Goal: Task Accomplishment & Management: Manage account settings

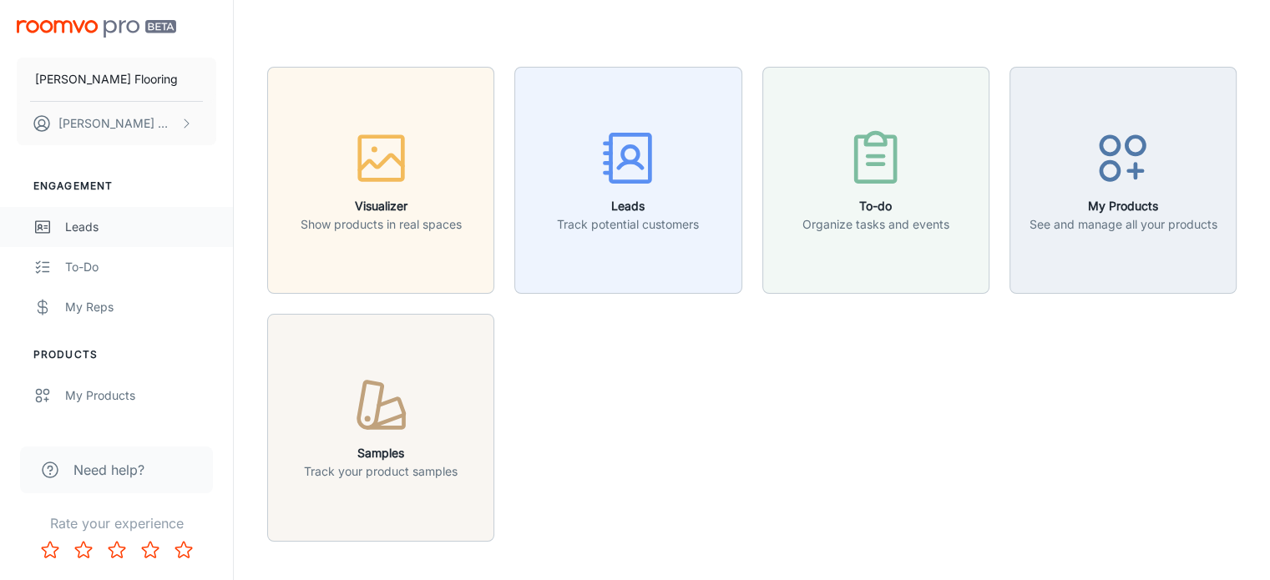
click at [78, 223] on div "Leads" at bounding box center [140, 227] width 151 height 18
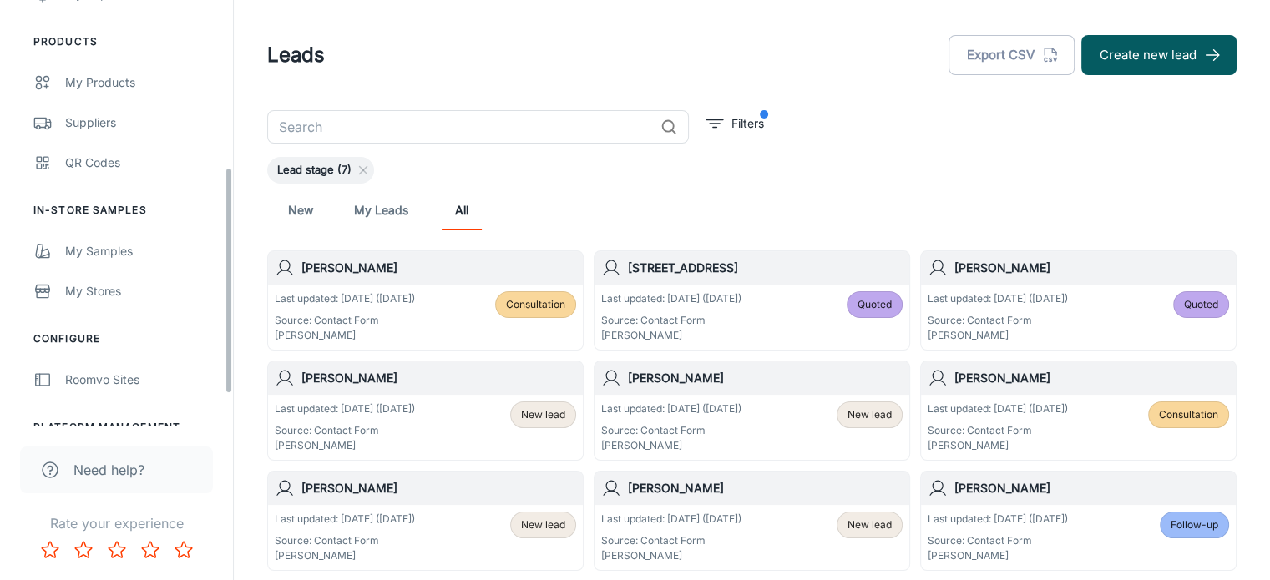
scroll to position [374, 0]
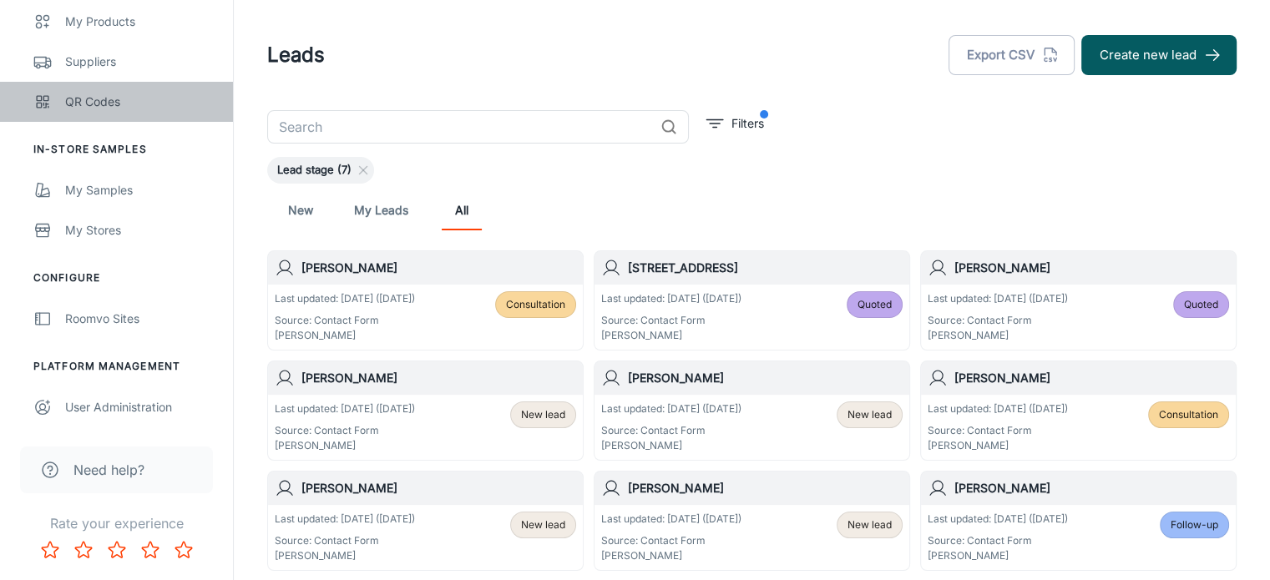
click at [117, 109] on div "QR Codes" at bounding box center [140, 102] width 151 height 18
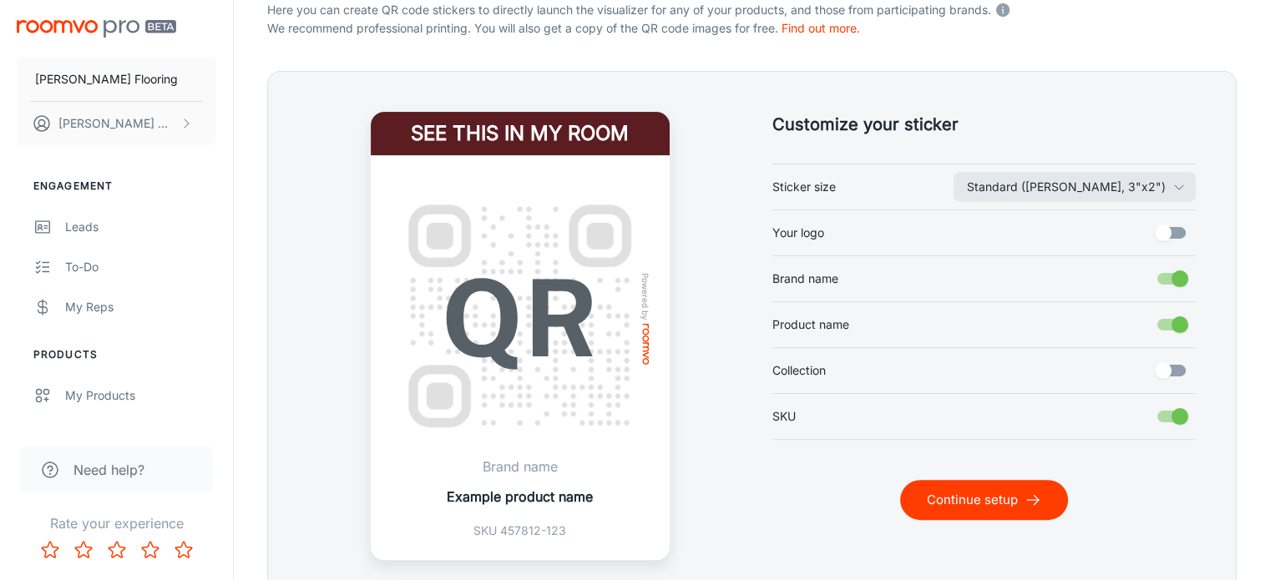
scroll to position [362, 0]
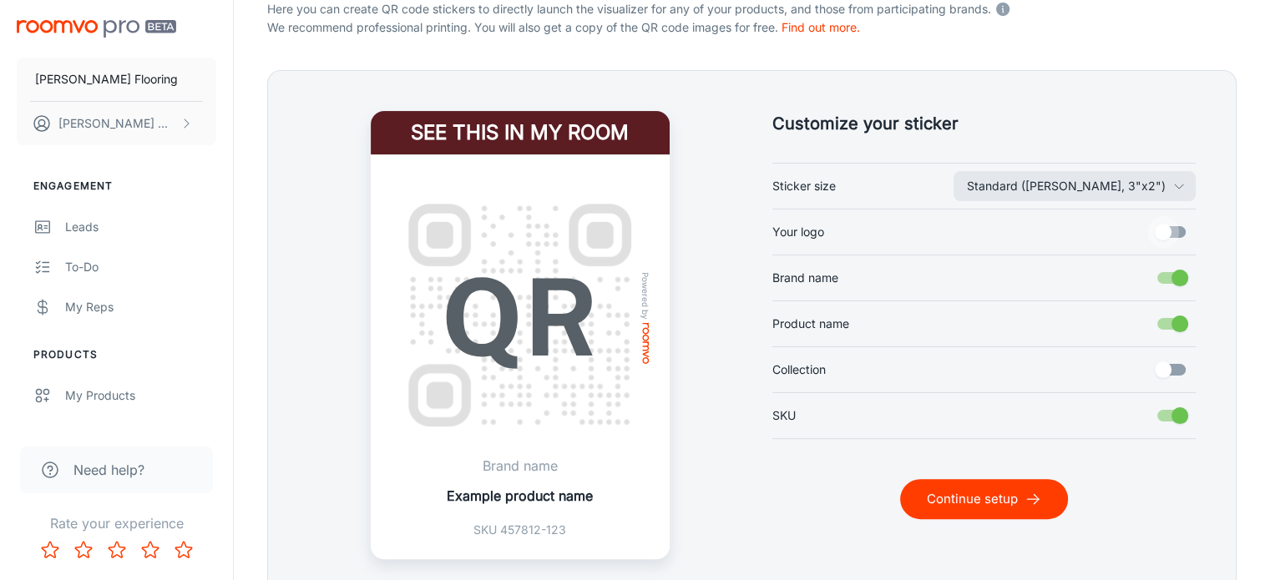
click at [1177, 229] on input "Your logo" at bounding box center [1163, 232] width 95 height 32
checkbox input "true"
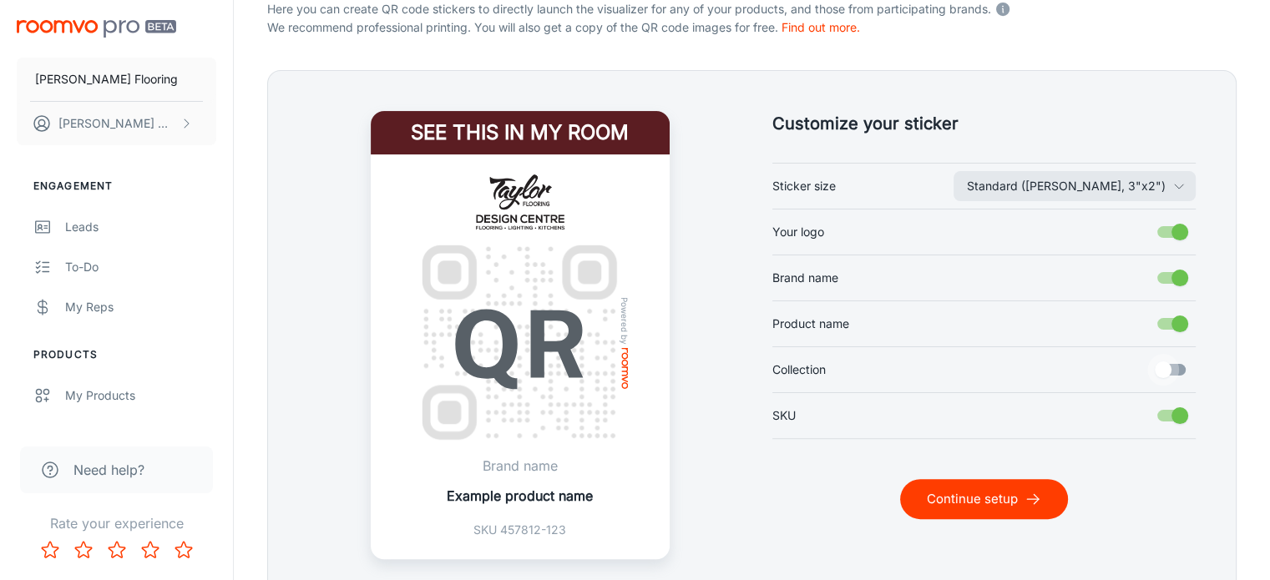
click at [1175, 361] on input "Collection" at bounding box center [1163, 370] width 95 height 32
checkbox input "true"
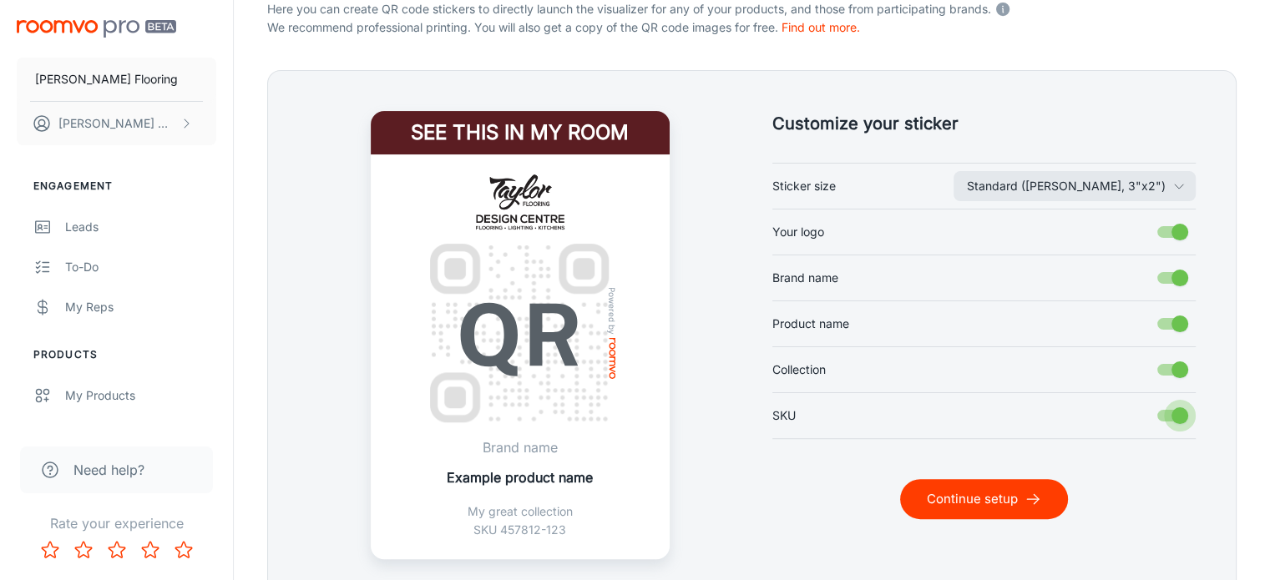
click at [1171, 413] on input "SKU" at bounding box center [1180, 416] width 95 height 32
checkbox input "false"
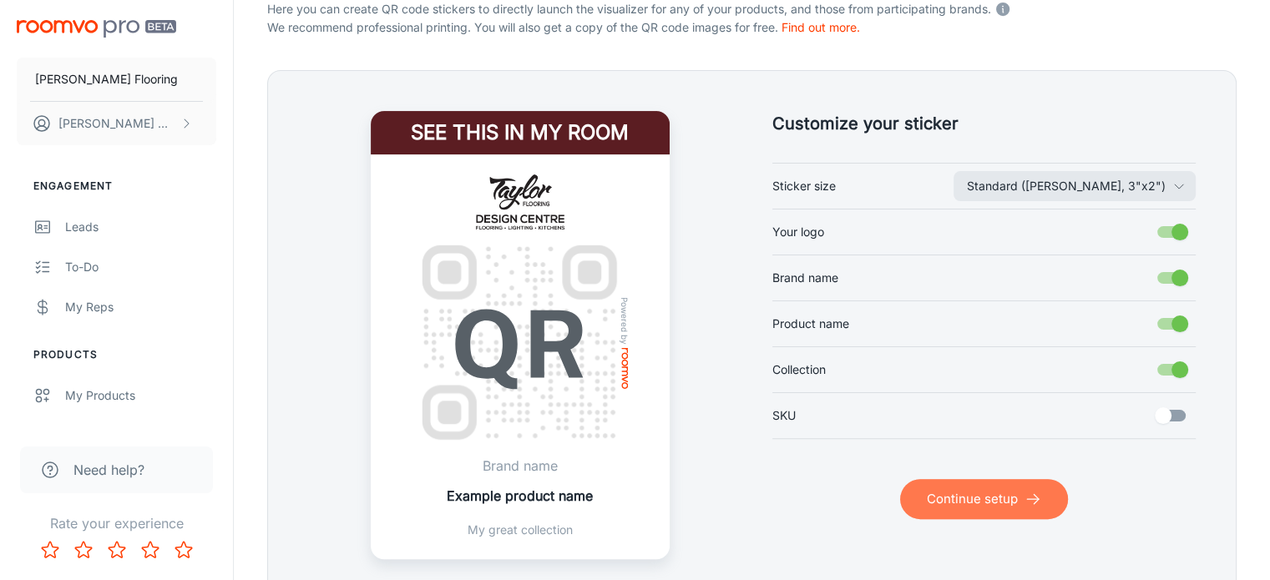
click at [1005, 494] on button "Continue setup" at bounding box center [984, 499] width 168 height 40
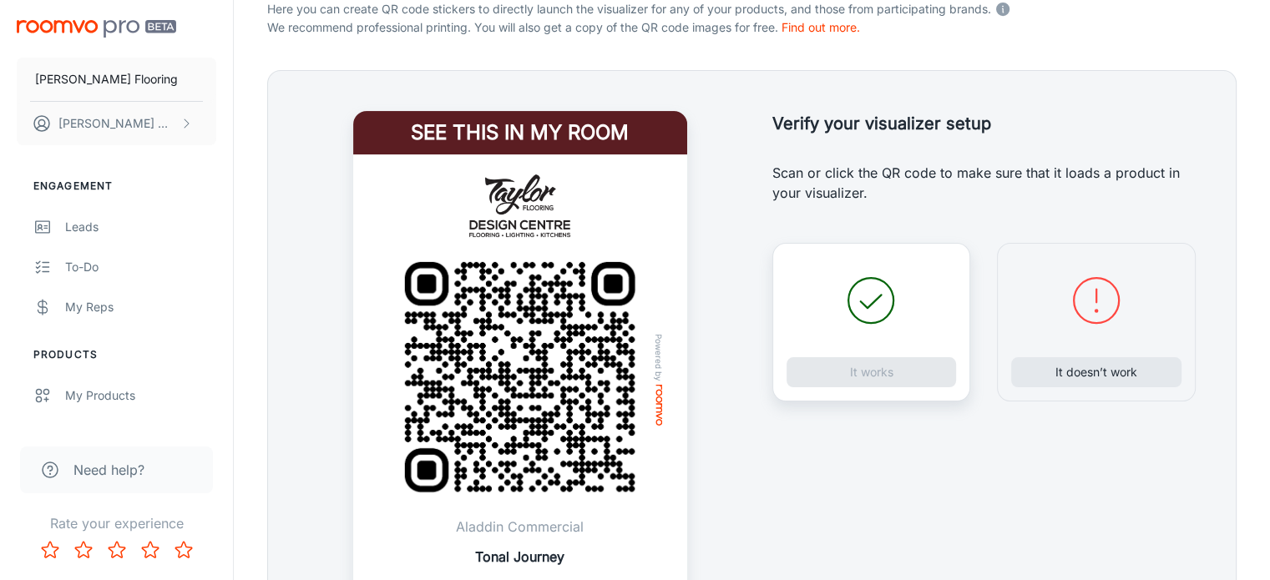
click at [552, 208] on img at bounding box center [520, 206] width 214 height 63
click at [859, 375] on button "It works" at bounding box center [872, 372] width 170 height 30
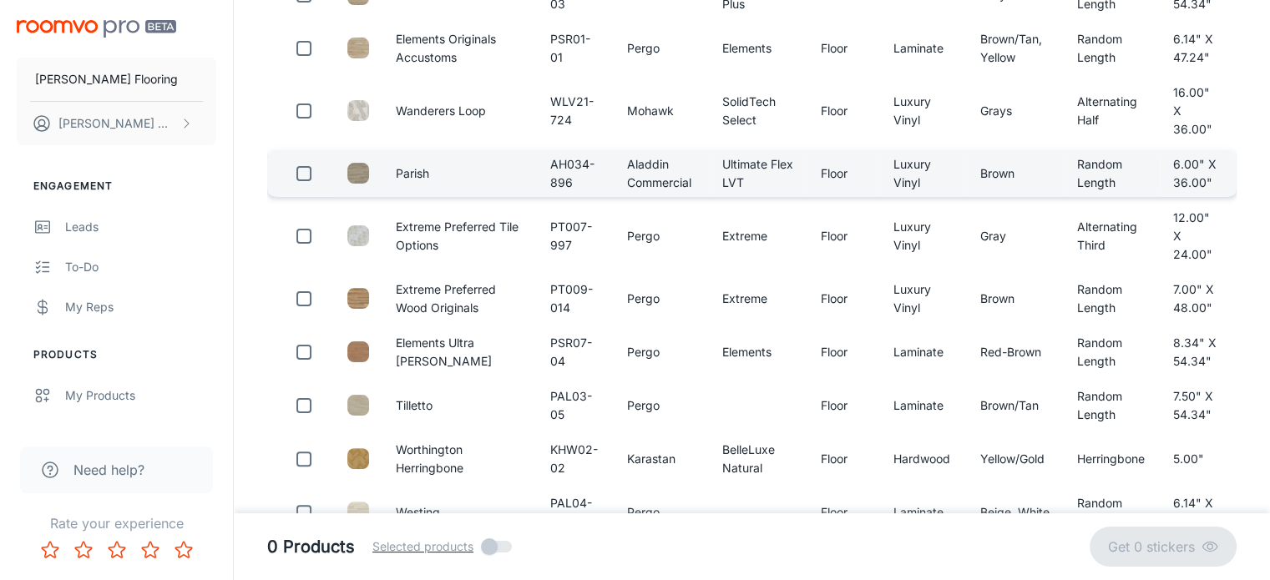
scroll to position [0, 0]
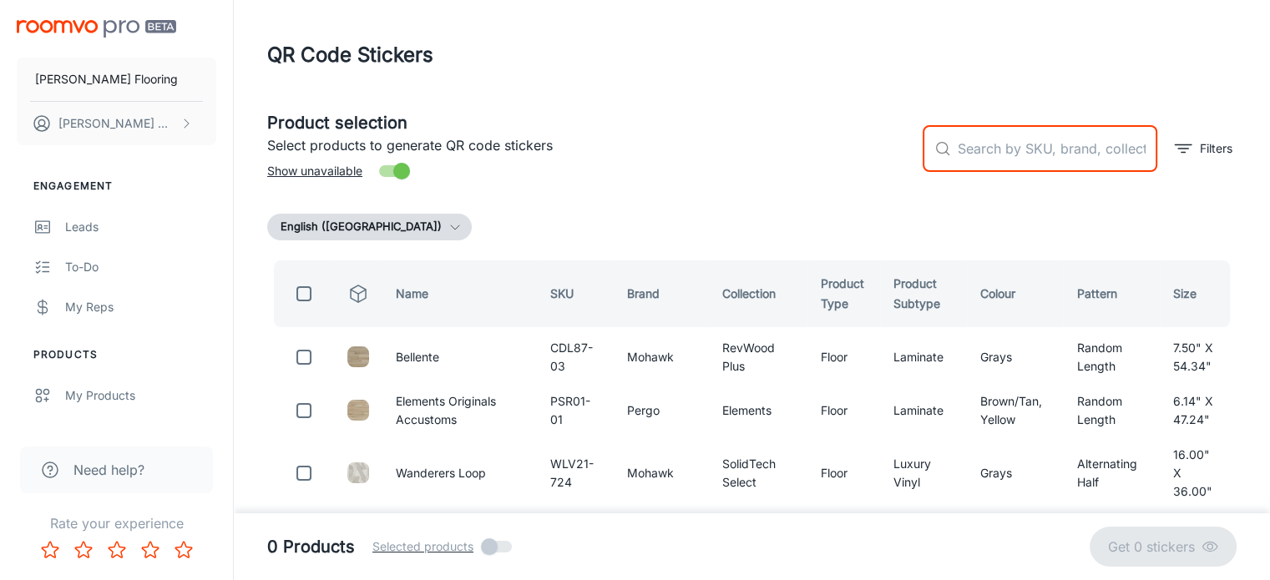
click at [988, 148] on input "text" at bounding box center [1058, 148] width 200 height 47
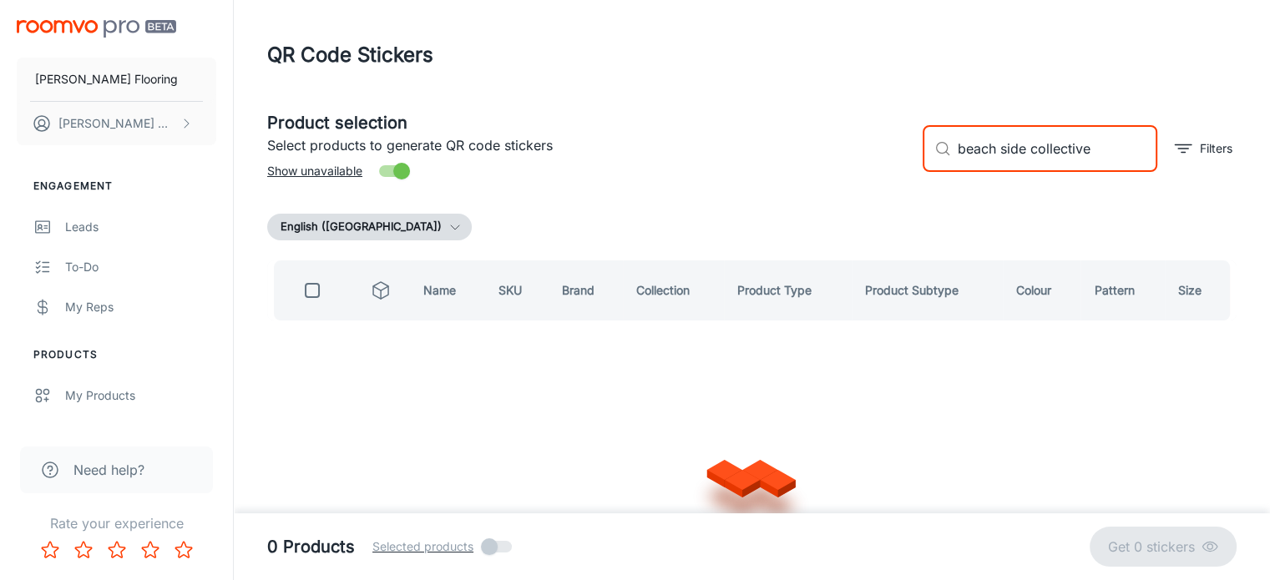
type input "beach side collective"
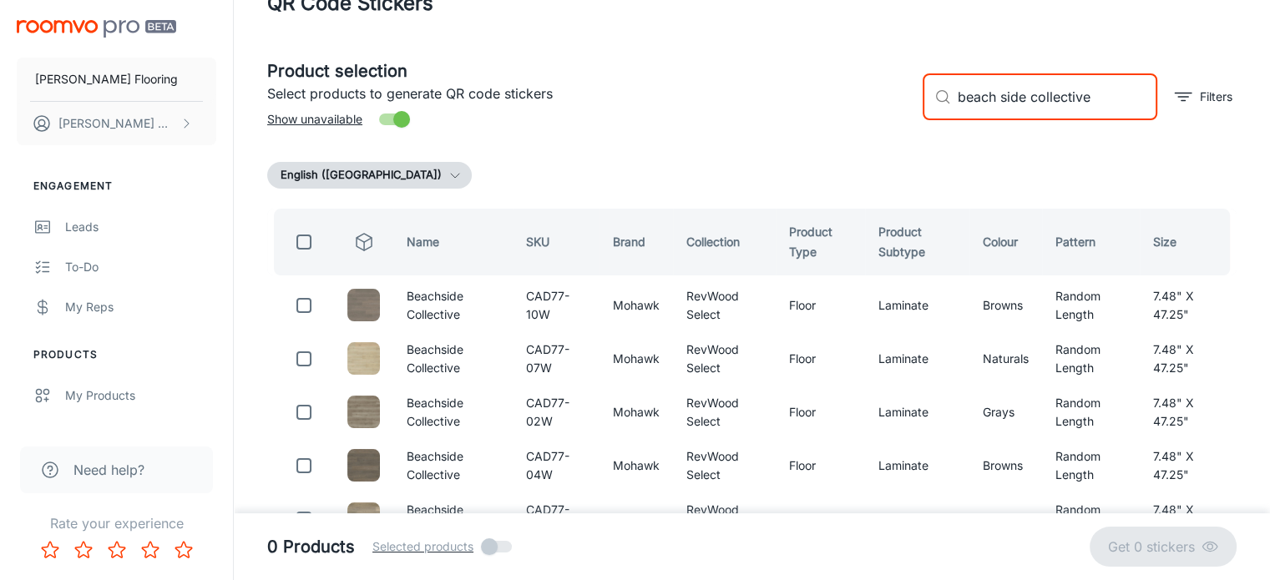
scroll to position [40, 0]
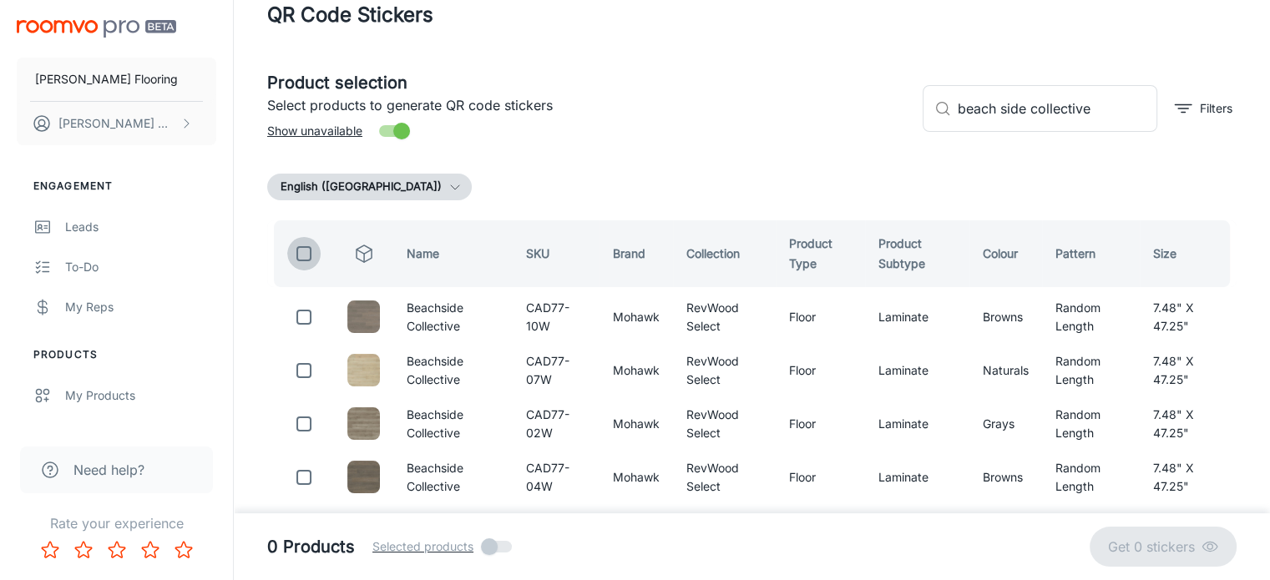
click at [307, 253] on input "checkbox" at bounding box center [303, 253] width 33 height 33
checkbox input "true"
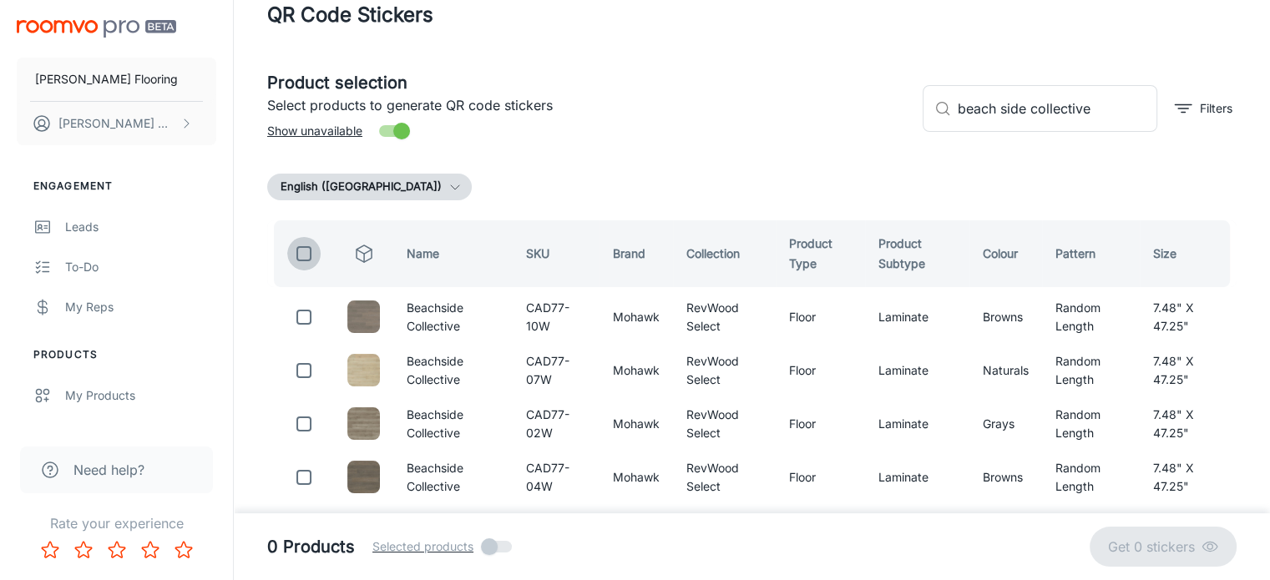
checkbox input "true"
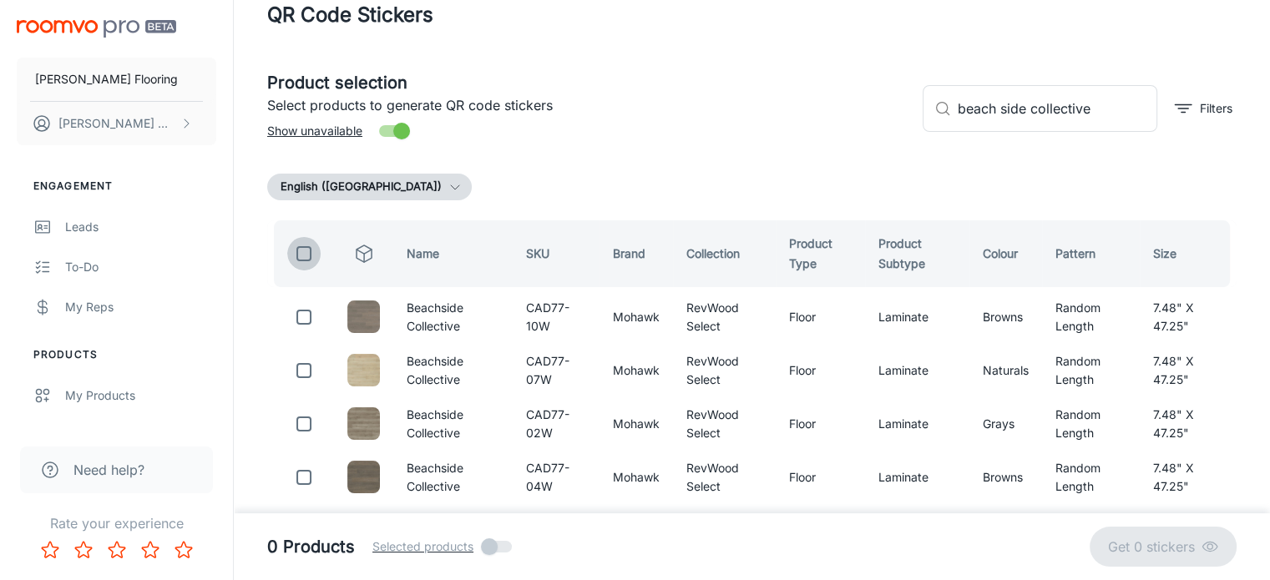
checkbox input "true"
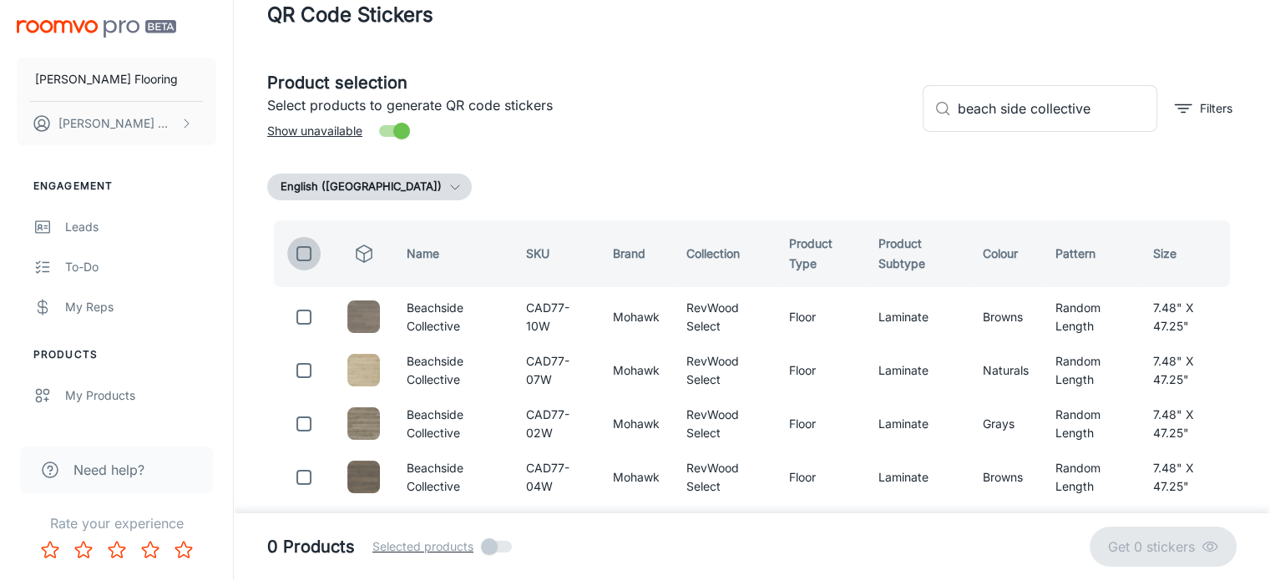
checkbox input "true"
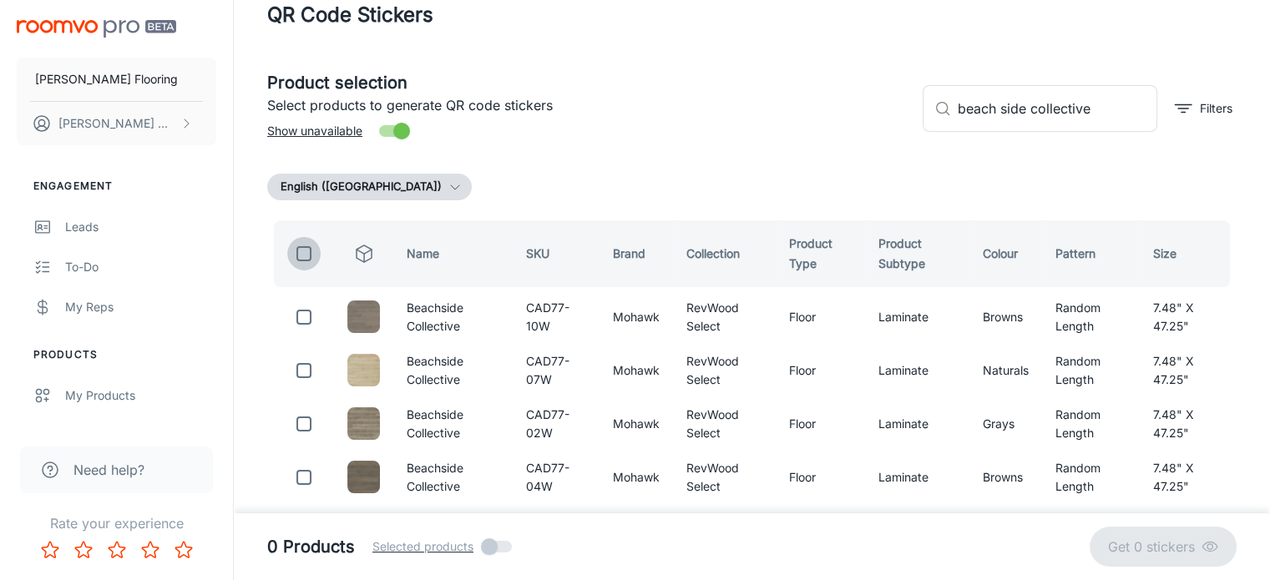
checkbox input "true"
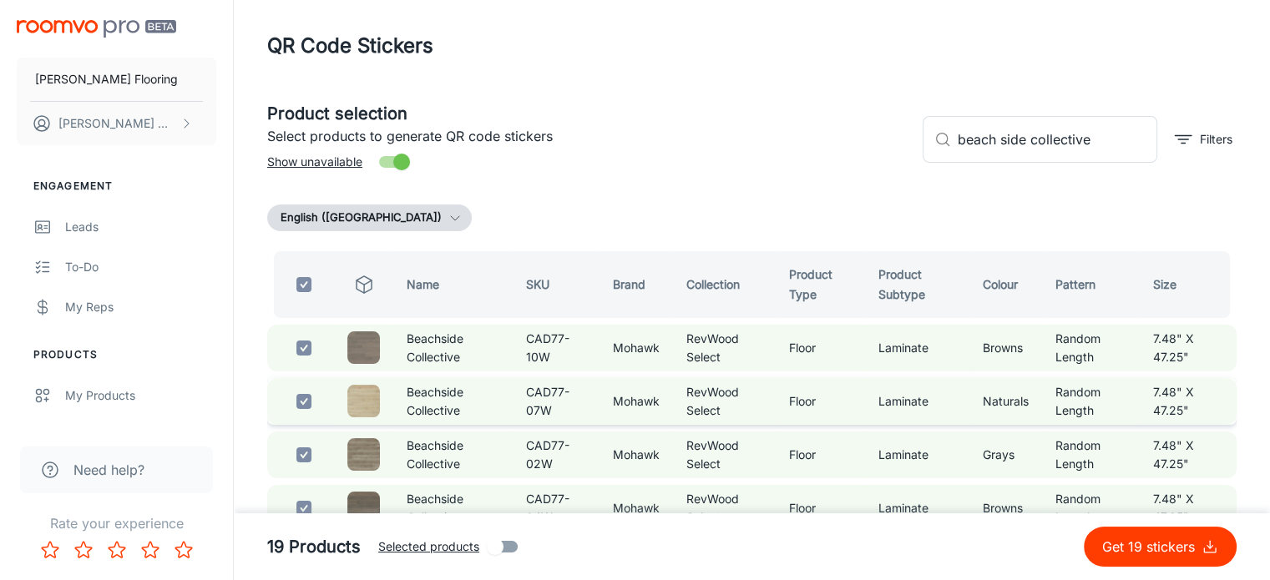
scroll to position [0, 0]
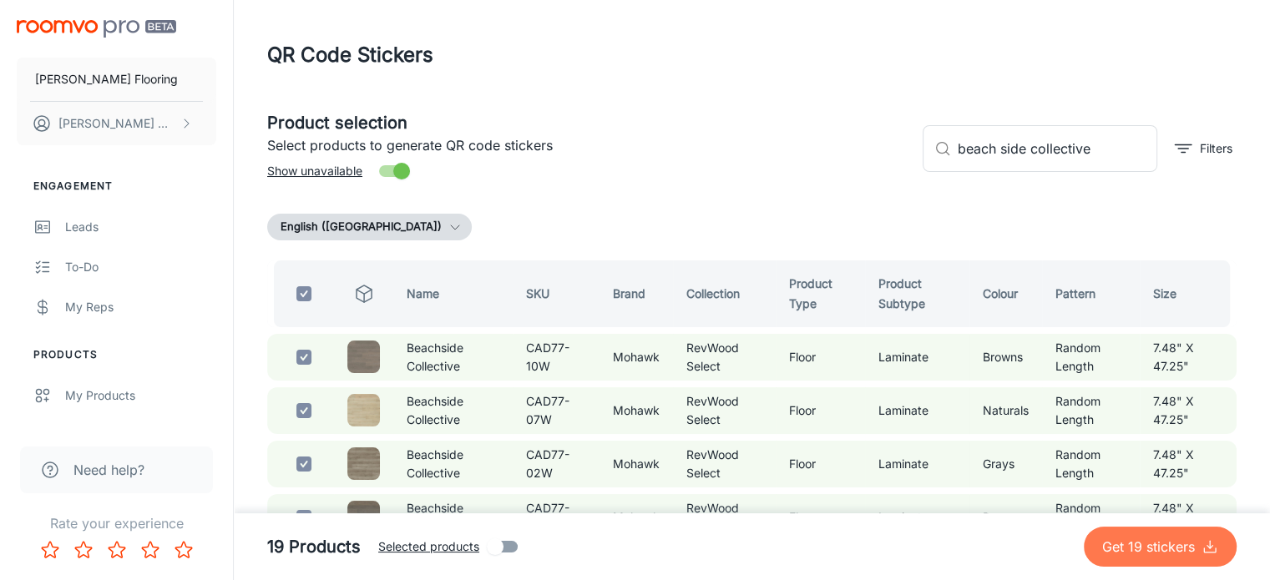
click at [1129, 545] on p "Get 19 stickers" at bounding box center [1151, 547] width 99 height 20
checkbox input "false"
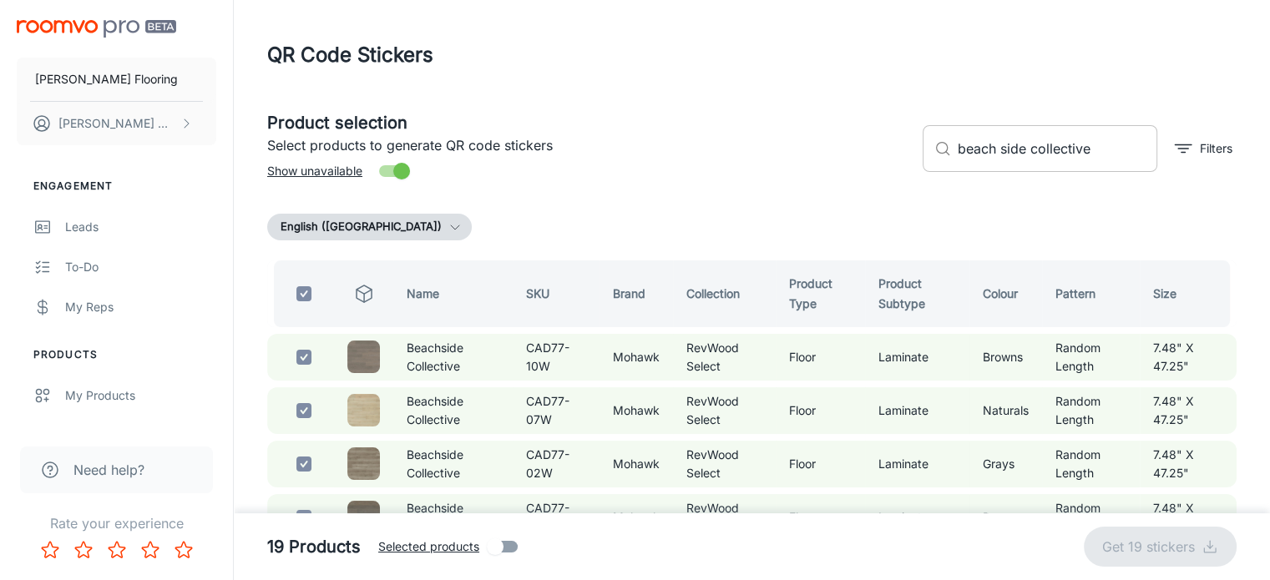
checkbox input "false"
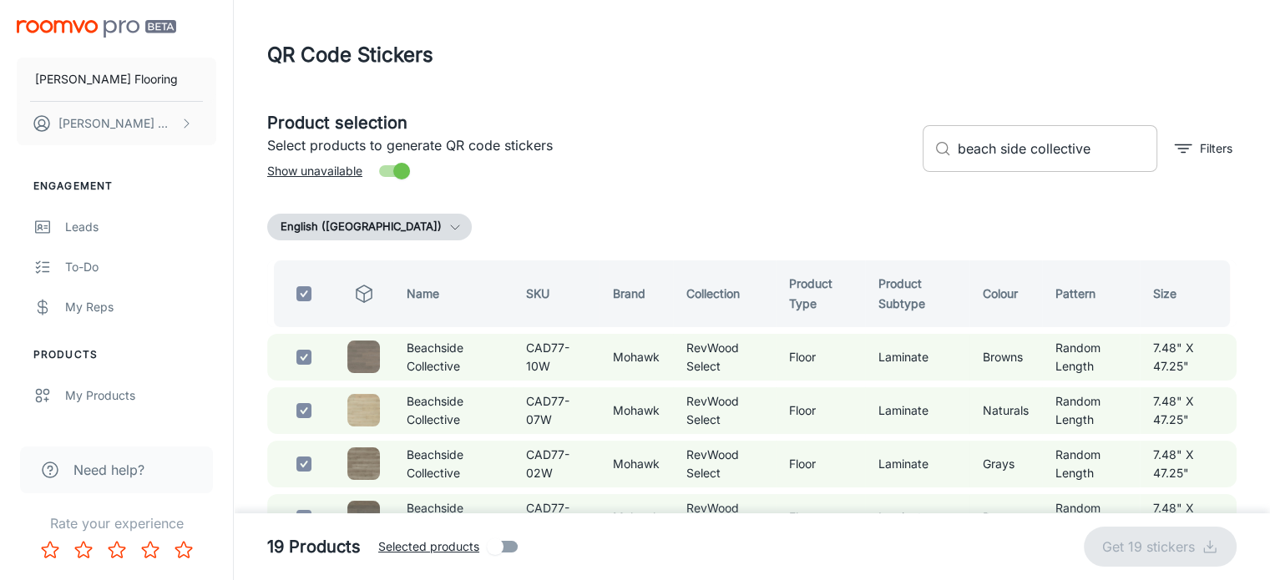
checkbox input "false"
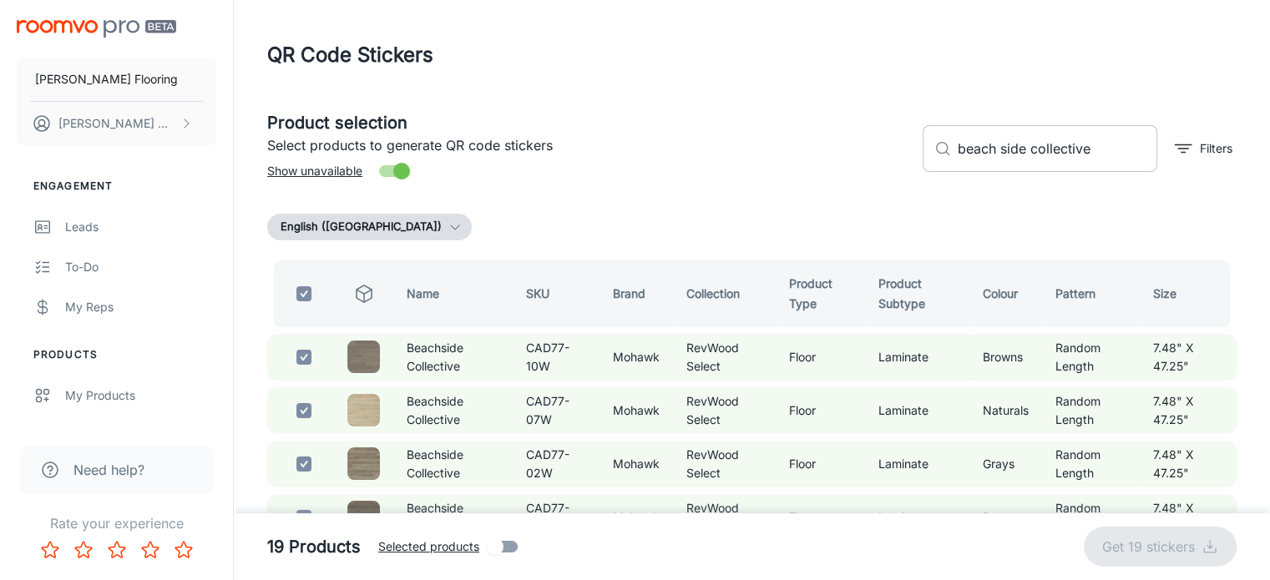
checkbox input "false"
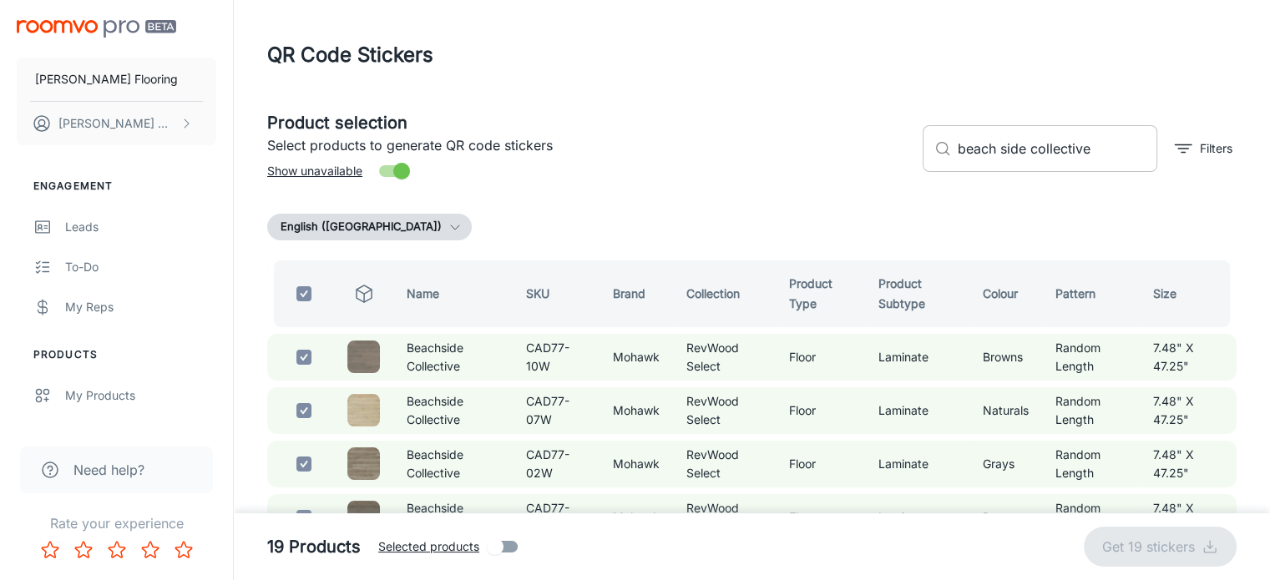
checkbox input "false"
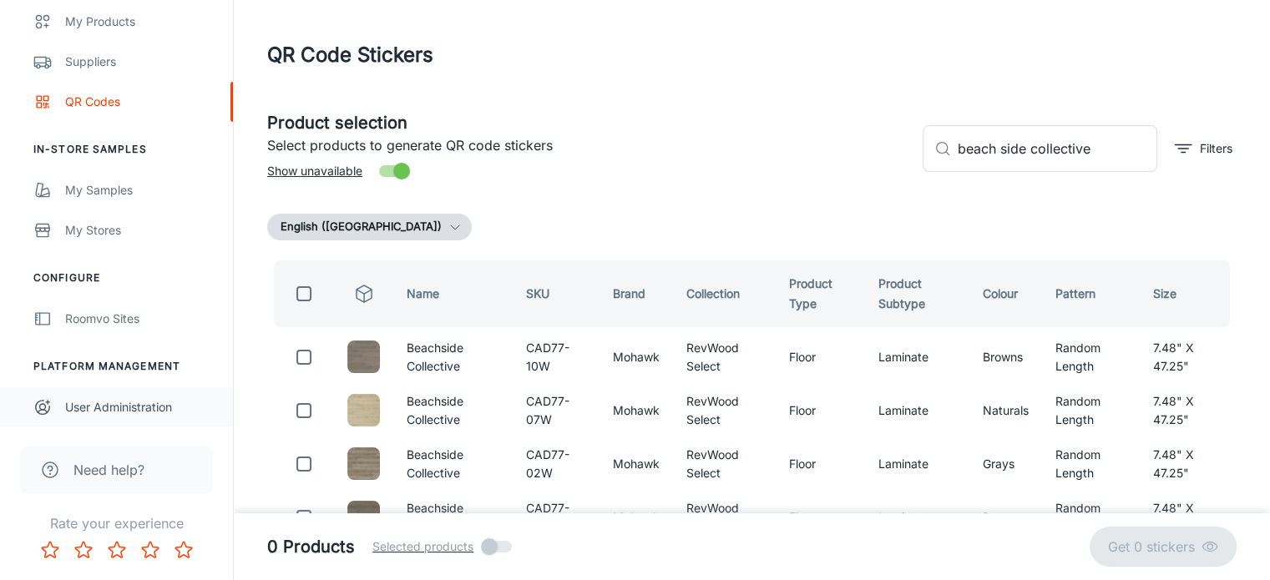
click at [137, 407] on div "User Administration" at bounding box center [140, 407] width 151 height 18
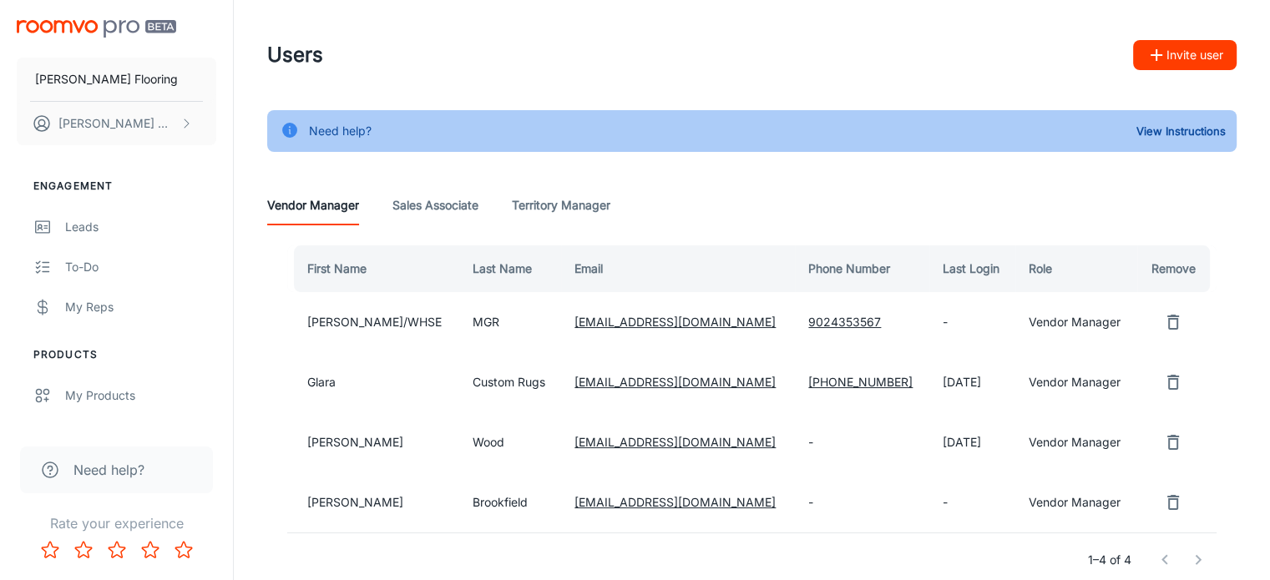
click at [1186, 51] on button "Invite user" at bounding box center [1185, 55] width 104 height 30
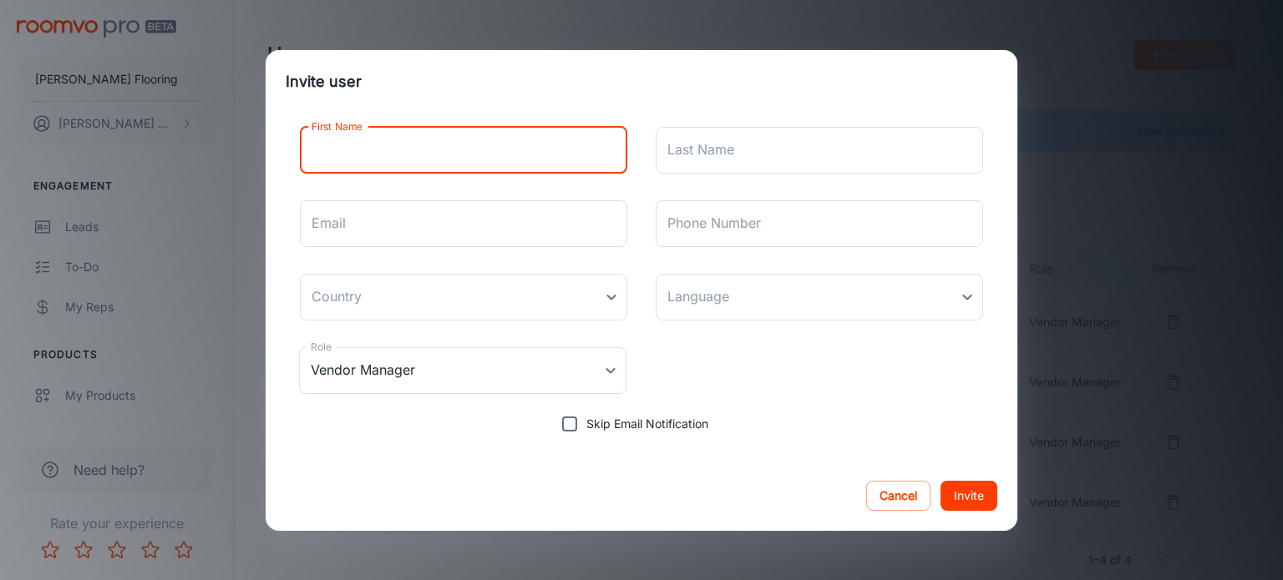
click at [438, 149] on input "First Name" at bounding box center [463, 150] width 327 height 47
type input "r"
type input "[PERSON_NAME]"
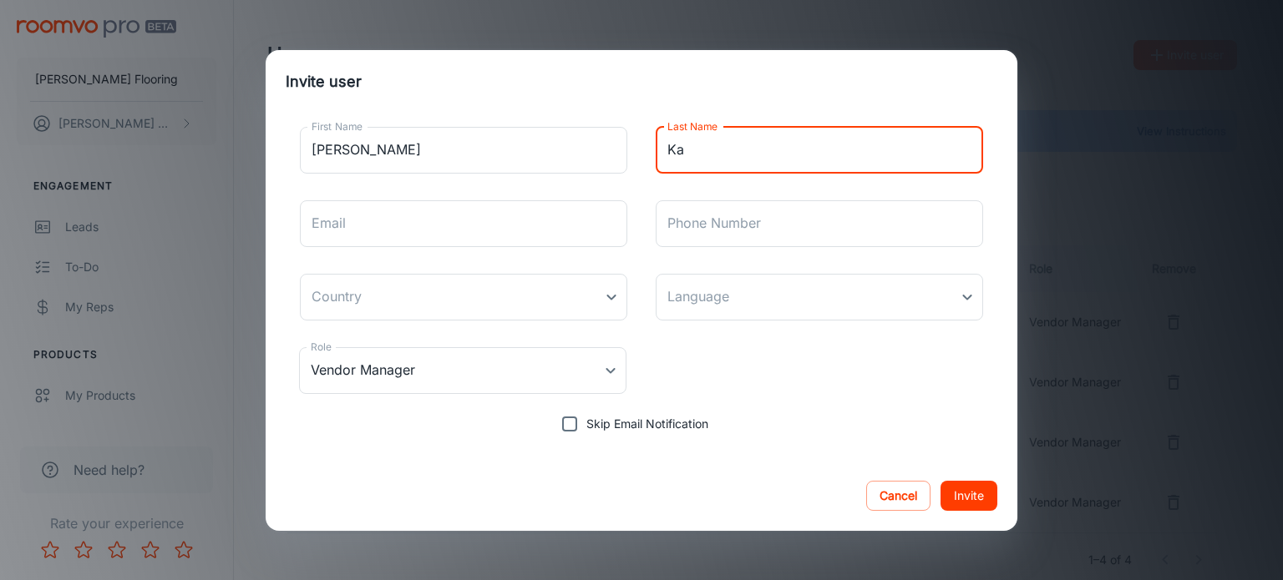
type input "Ka"
click at [1249, 235] on div "Invite user First Name [PERSON_NAME] First Name Last Name [PERSON_NAME] Last Na…" at bounding box center [641, 290] width 1283 height 580
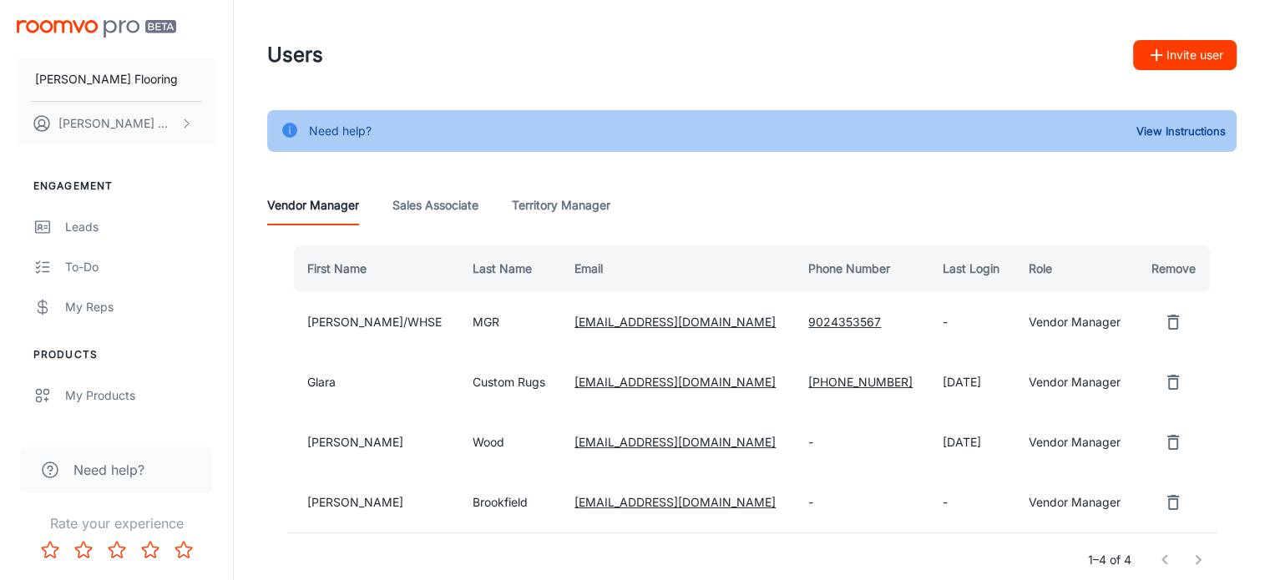
click at [1176, 56] on button "Invite user" at bounding box center [1185, 55] width 104 height 30
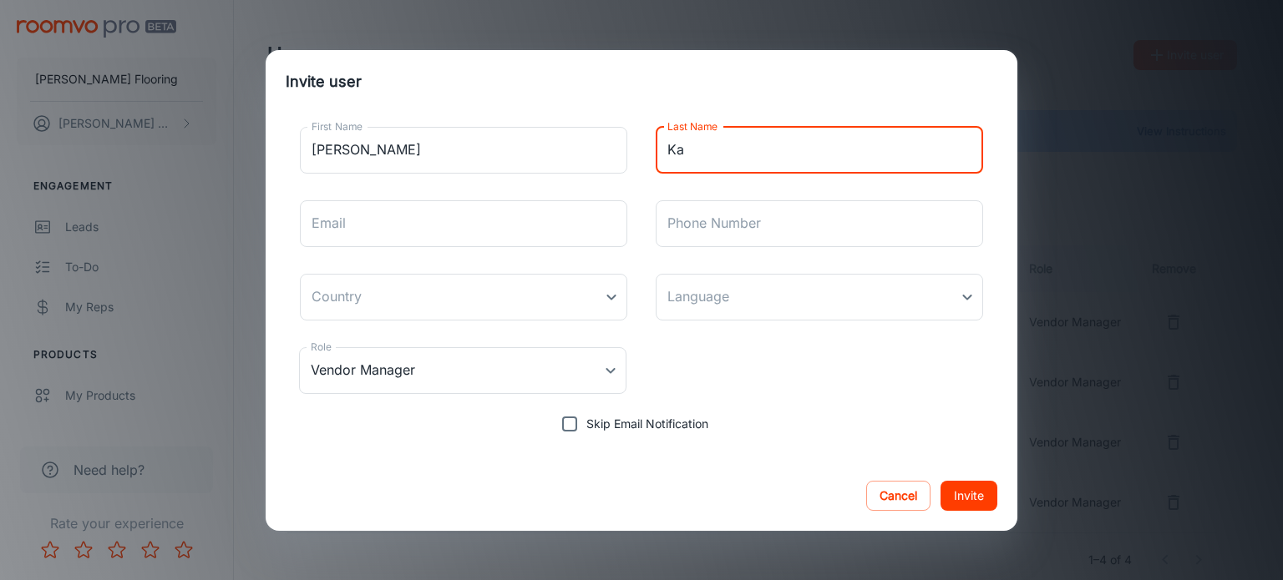
click at [692, 151] on input "Ka" at bounding box center [819, 150] width 327 height 47
type input "[PERSON_NAME]"
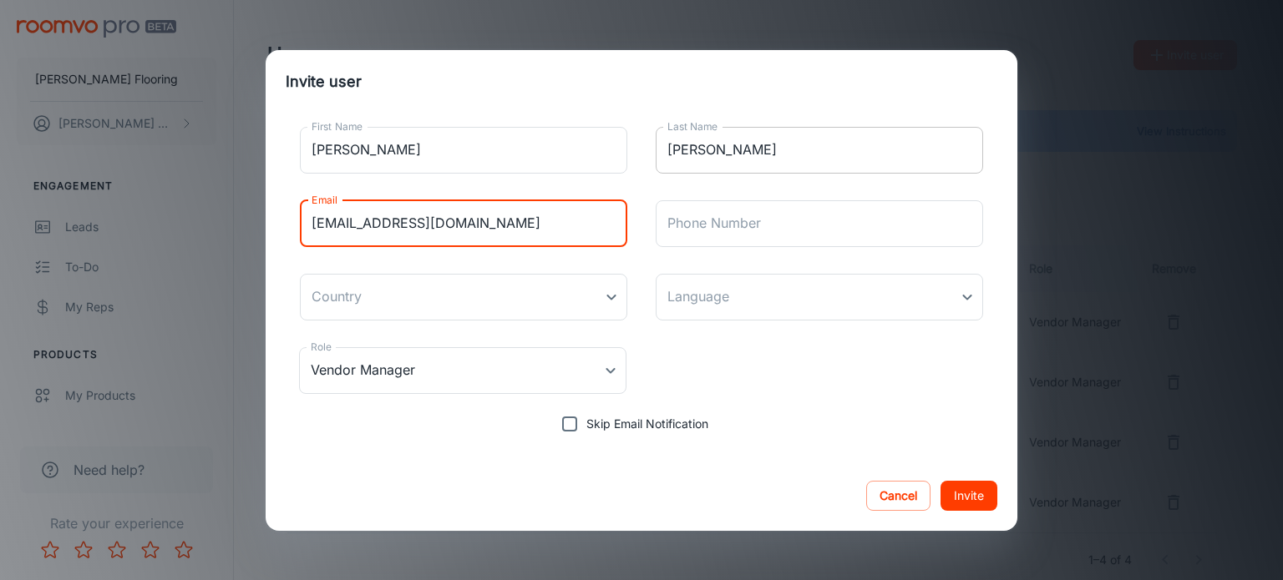
type input "[EMAIL_ADDRESS][DOMAIN_NAME]"
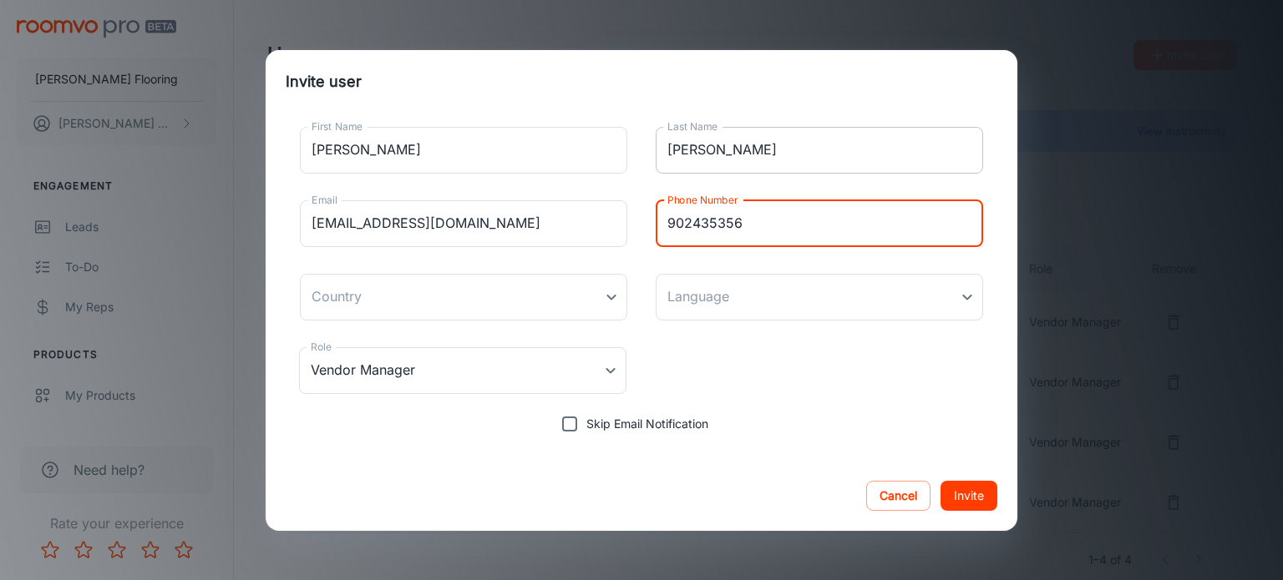
type input "9024353567"
type input "[GEOGRAPHIC_DATA]"
type input "9024353567"
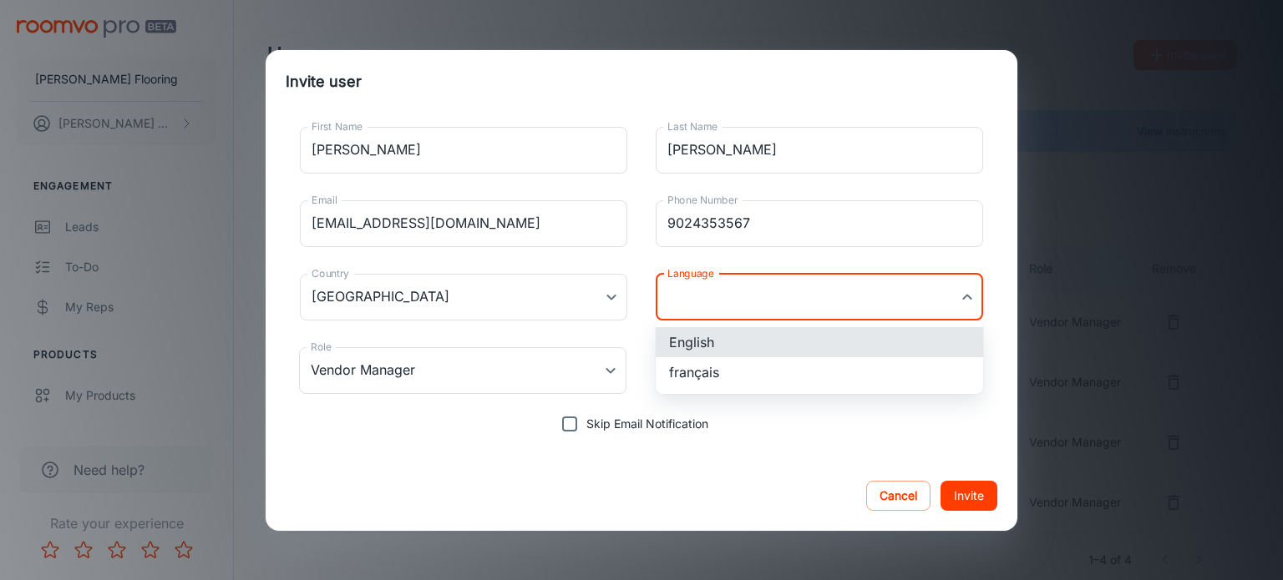
click at [738, 291] on body "[PERSON_NAME] Flooring [PERSON_NAME] Engagement Leads To-do My Reps Products My…" at bounding box center [641, 290] width 1283 height 580
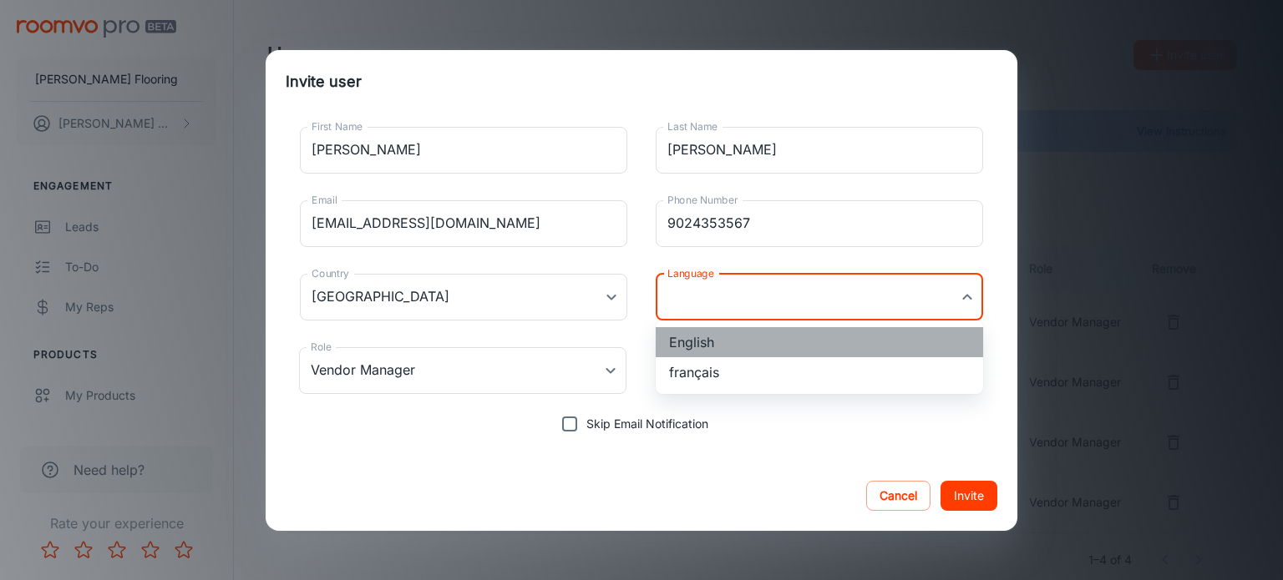
click at [702, 342] on li "English" at bounding box center [819, 342] width 327 height 30
type input "en-ca"
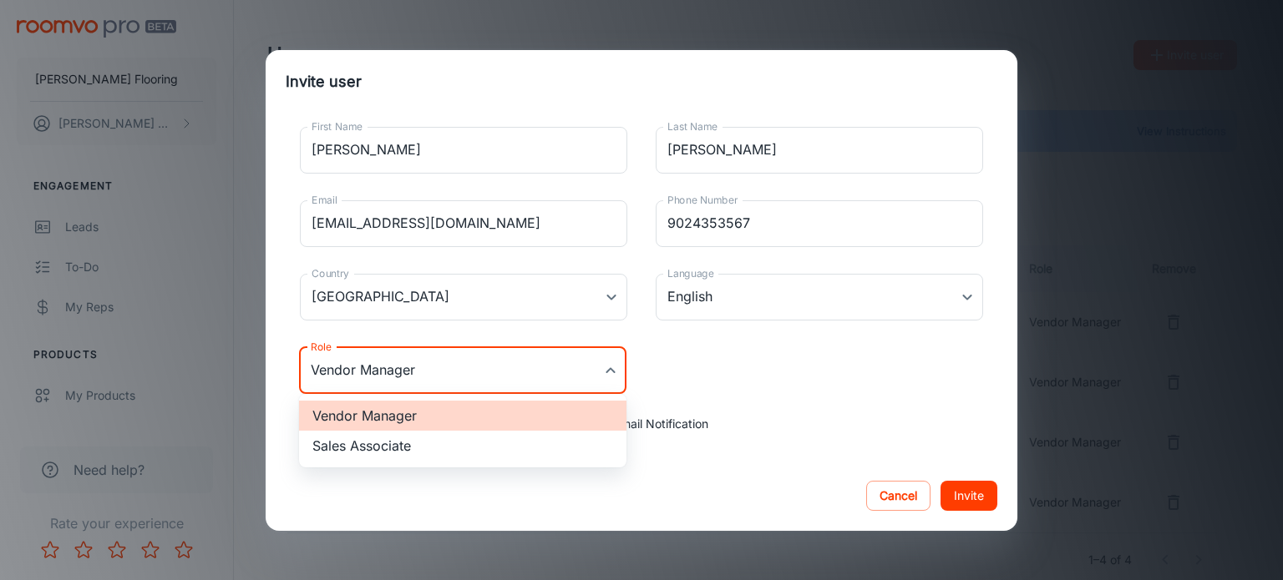
click at [608, 370] on body "[PERSON_NAME] Flooring [PERSON_NAME] Engagement Leads To-do My Reps Products My…" at bounding box center [641, 290] width 1283 height 580
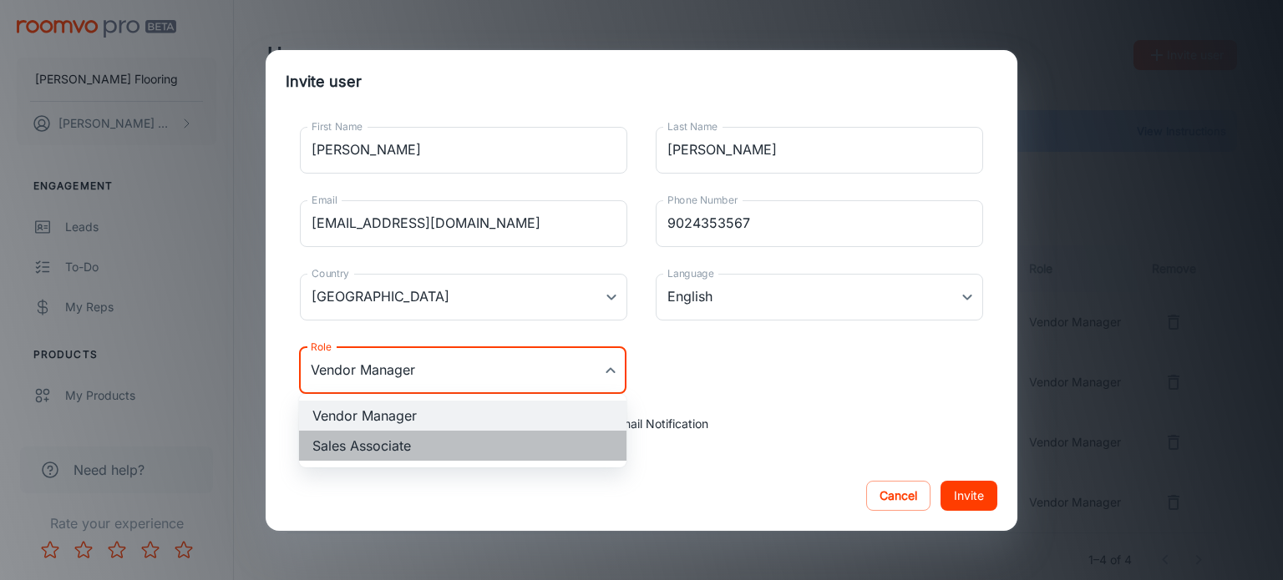
click at [376, 443] on li "Sales Associate" at bounding box center [462, 446] width 327 height 30
type input "Sales Associate"
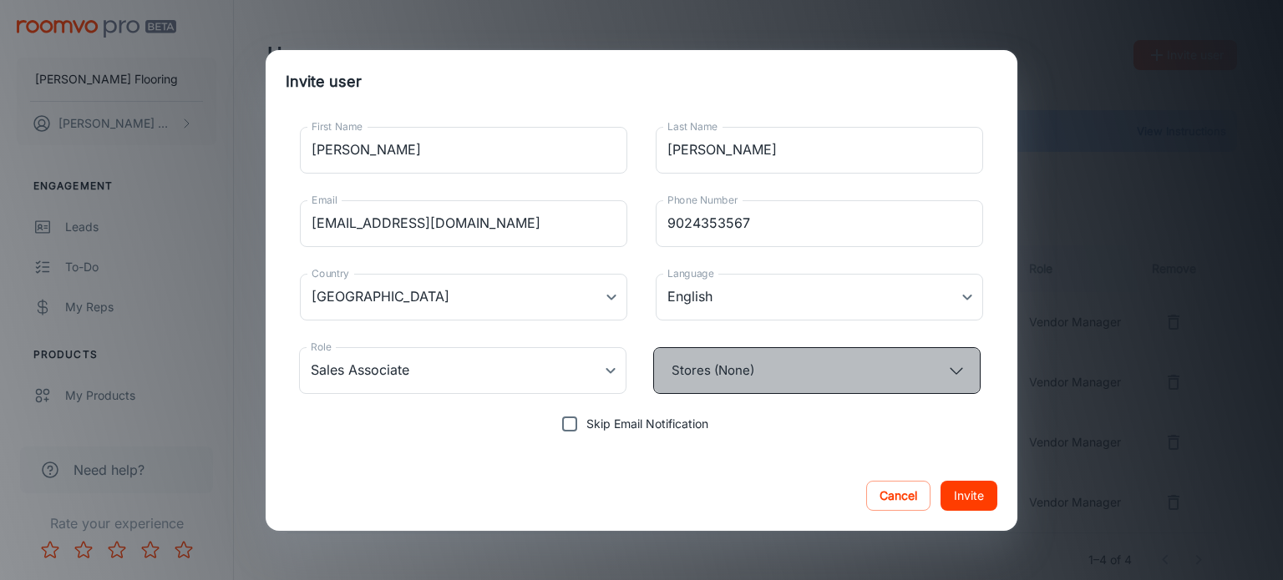
click at [735, 357] on button "Stores (None)" at bounding box center [816, 370] width 327 height 47
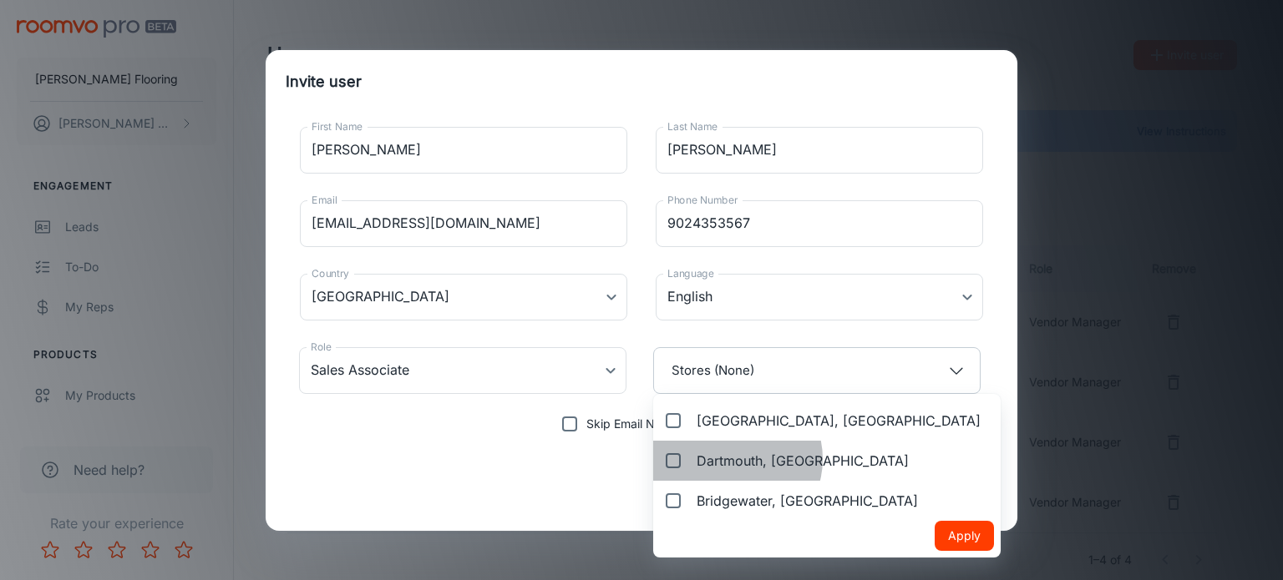
click at [735, 459] on span "Dartmouth, [GEOGRAPHIC_DATA]" at bounding box center [803, 461] width 212 height 20
click at [683, 459] on input "Dartmouth, [GEOGRAPHIC_DATA]" at bounding box center [669, 460] width 27 height 33
checkbox input "true"
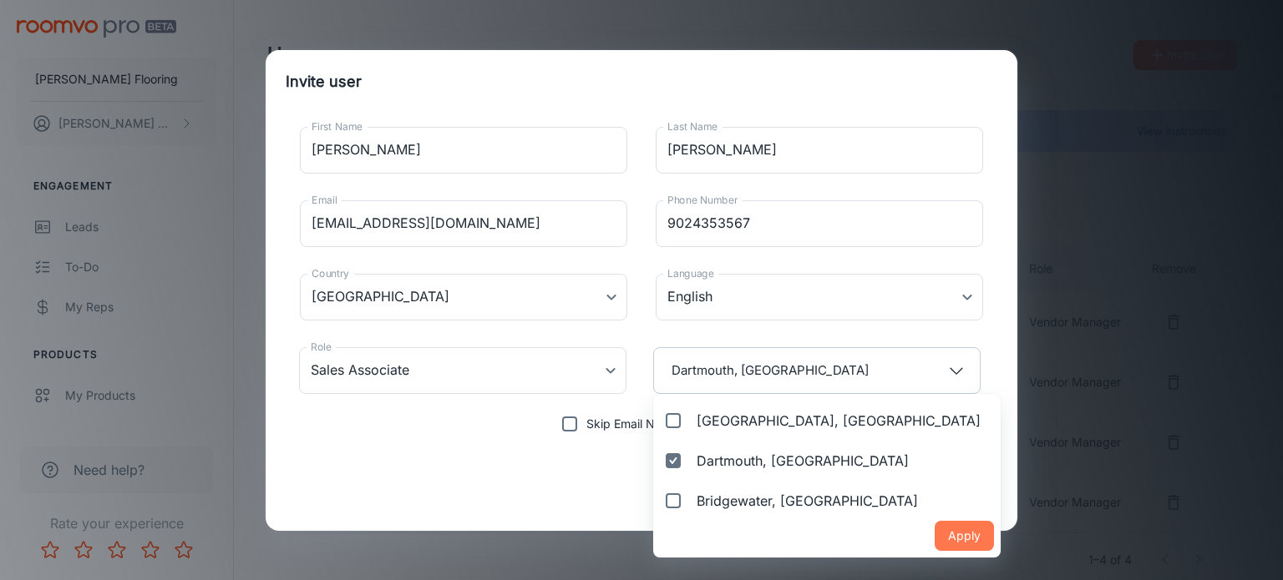
click at [935, 537] on button "Apply" at bounding box center [964, 536] width 59 height 30
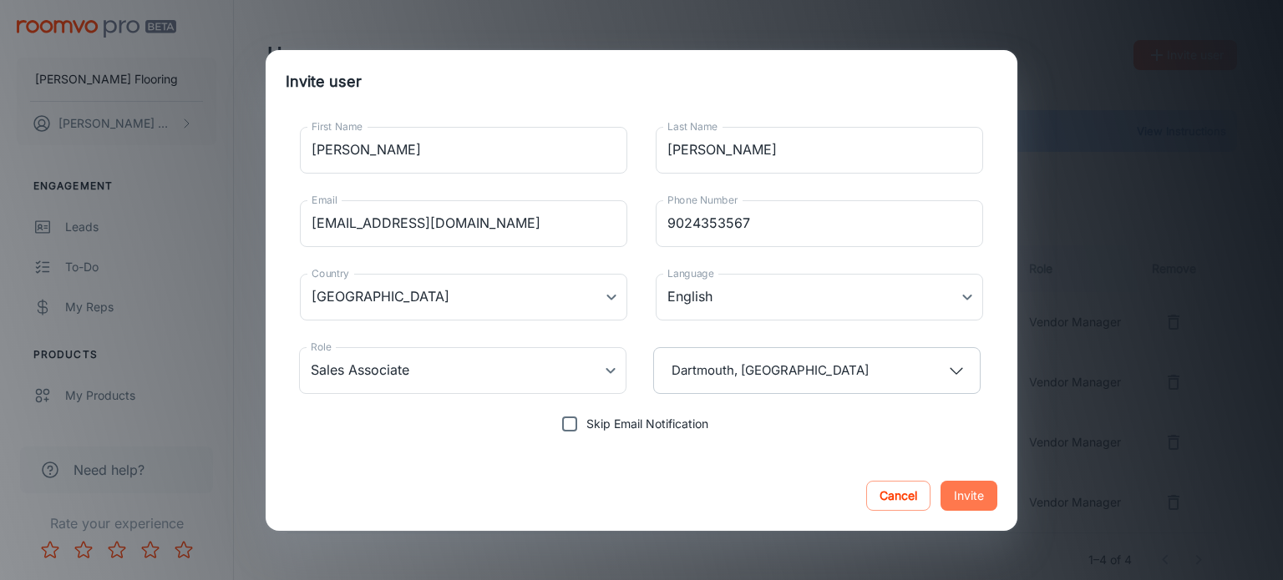
click at [965, 494] on button "Invite" at bounding box center [968, 496] width 57 height 30
type input "Vendor Manager"
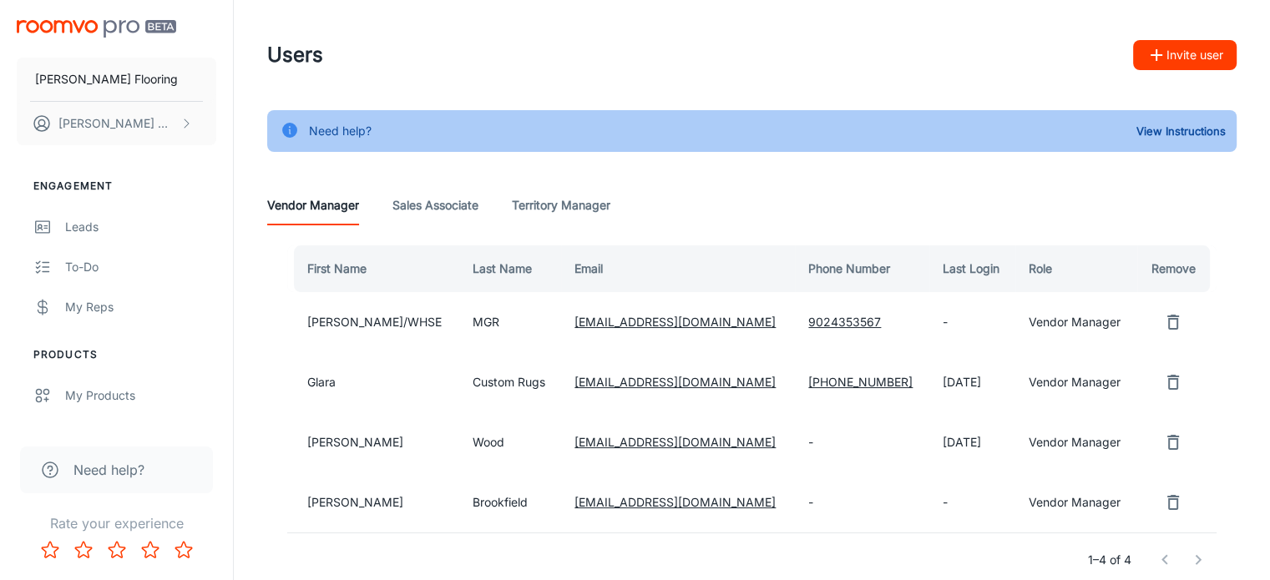
click at [726, 23] on header "Users Invite user" at bounding box center [752, 55] width 1010 height 110
click at [76, 29] on img "scrollable content" at bounding box center [97, 29] width 160 height 18
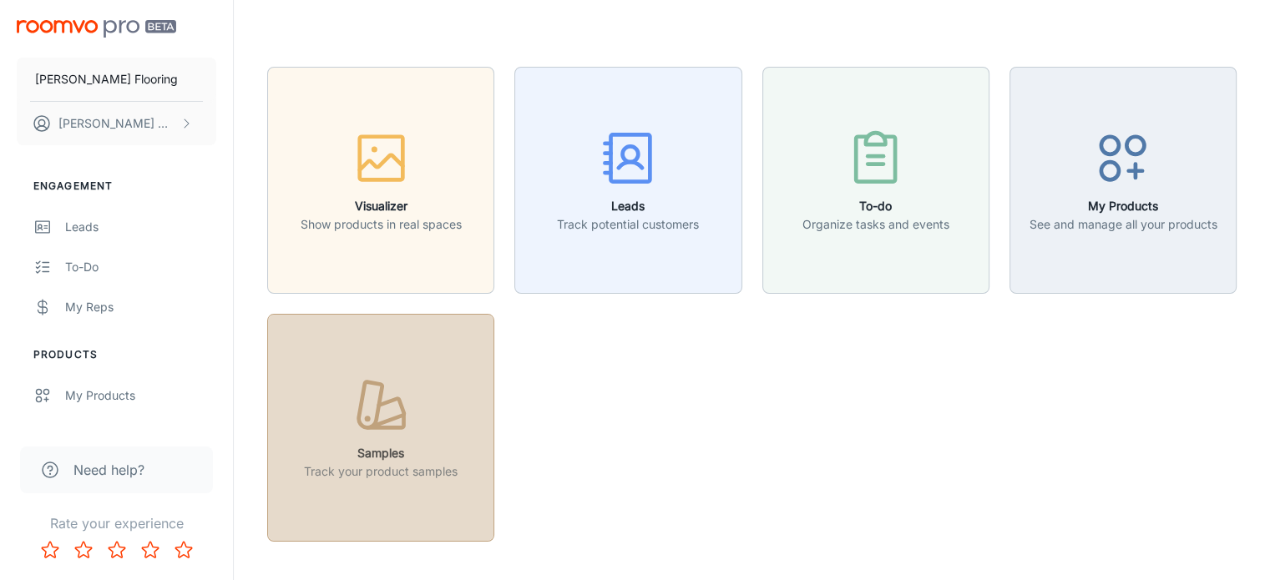
click at [372, 433] on icon "button" at bounding box center [381, 406] width 63 height 63
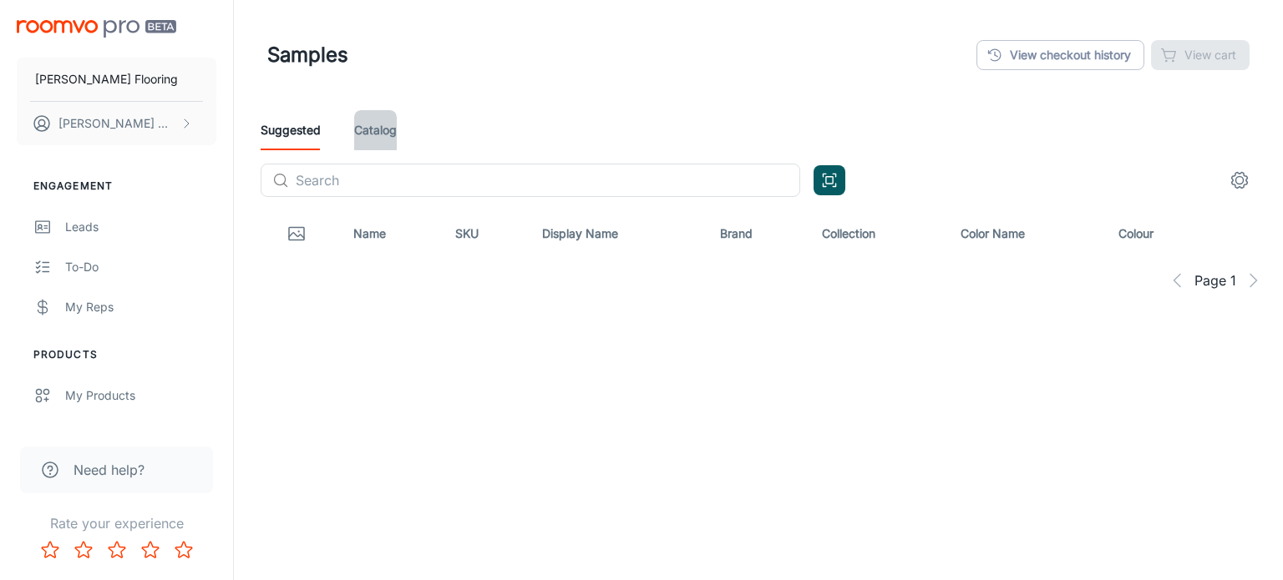
click at [381, 124] on link "Catalog" at bounding box center [375, 130] width 43 height 40
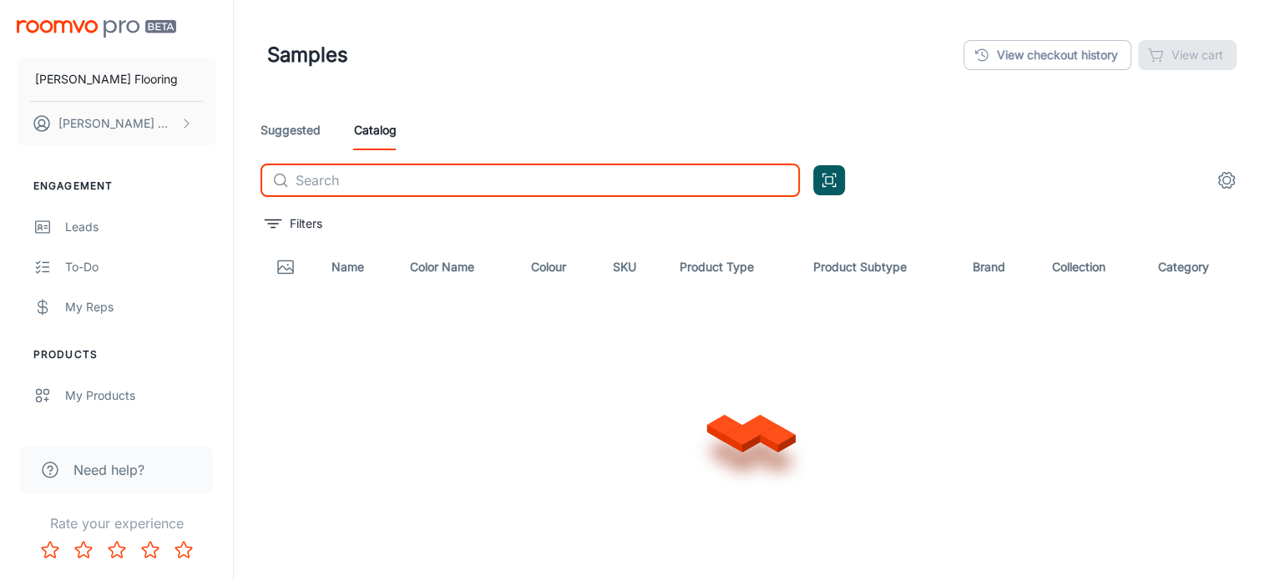
click at [327, 186] on input "text" at bounding box center [548, 180] width 504 height 33
type input "beach side collective"
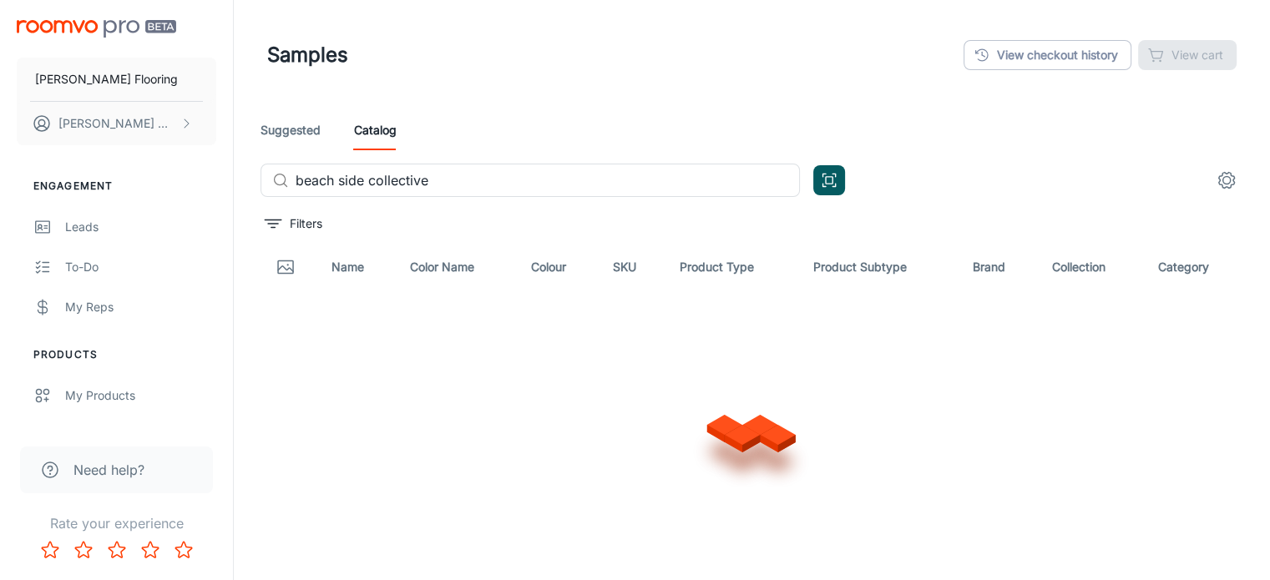
click at [1024, 216] on div "Filters" at bounding box center [759, 223] width 996 height 27
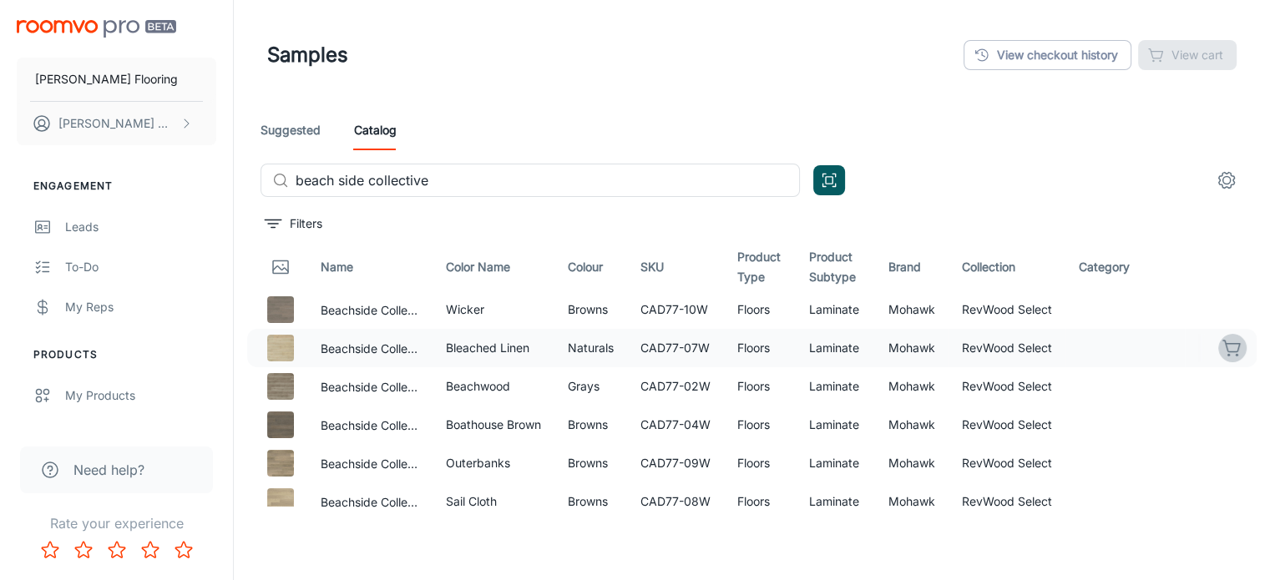
click at [1223, 341] on icon "button" at bounding box center [1233, 348] width 20 height 20
